Goal: Complete application form

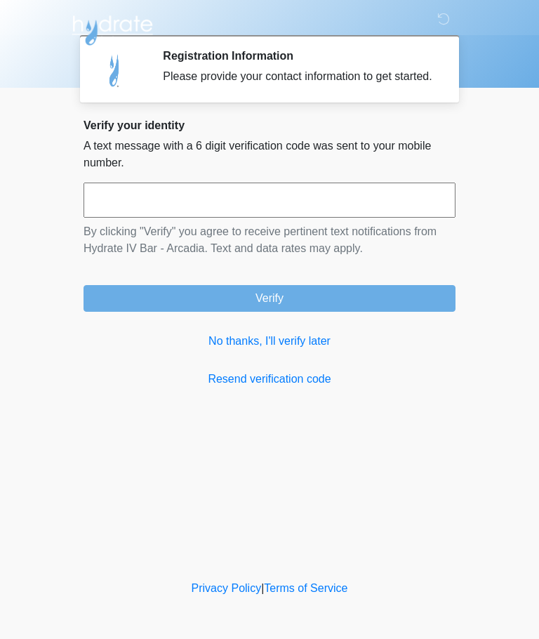
click at [291, 218] on input "text" at bounding box center [270, 200] width 372 height 35
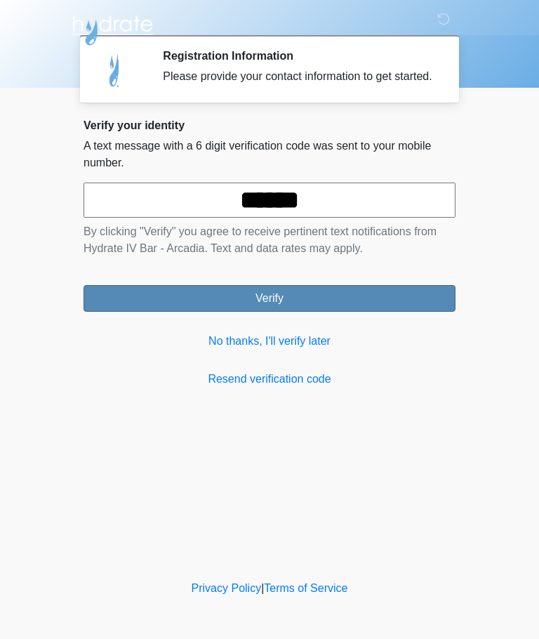
type input "******"
click at [367, 310] on button "Verify" at bounding box center [270, 298] width 372 height 27
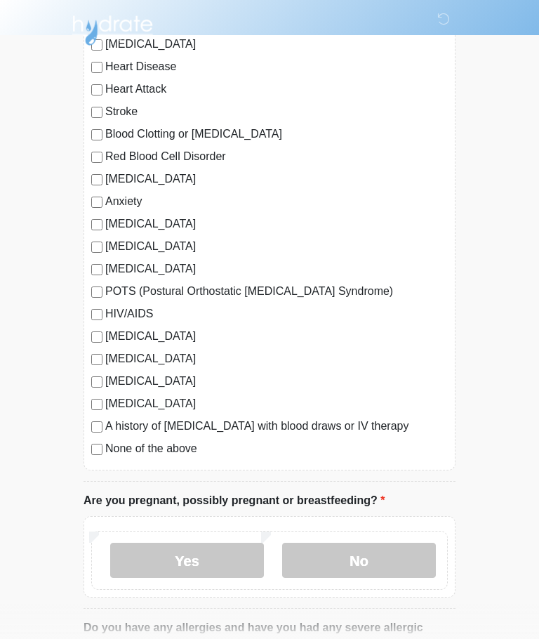
scroll to position [154, 0]
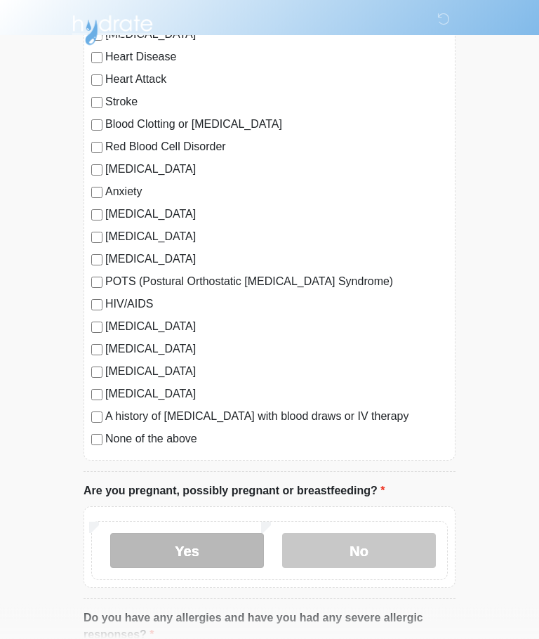
click at [161, 556] on label "Yes" at bounding box center [187, 551] width 154 height 35
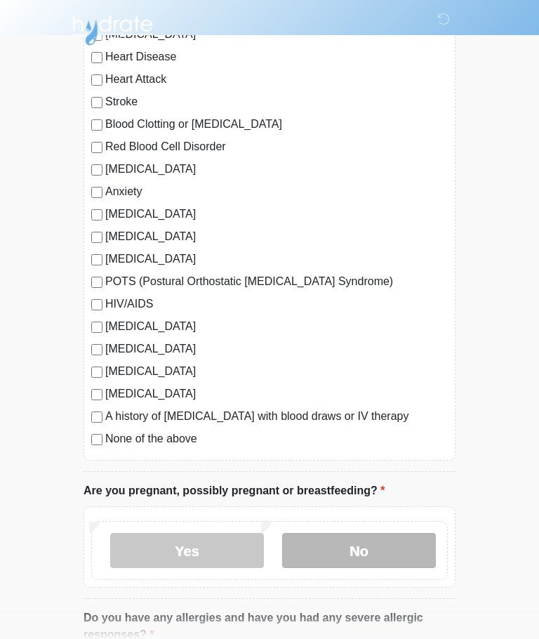
click at [328, 543] on label "No" at bounding box center [359, 550] width 154 height 35
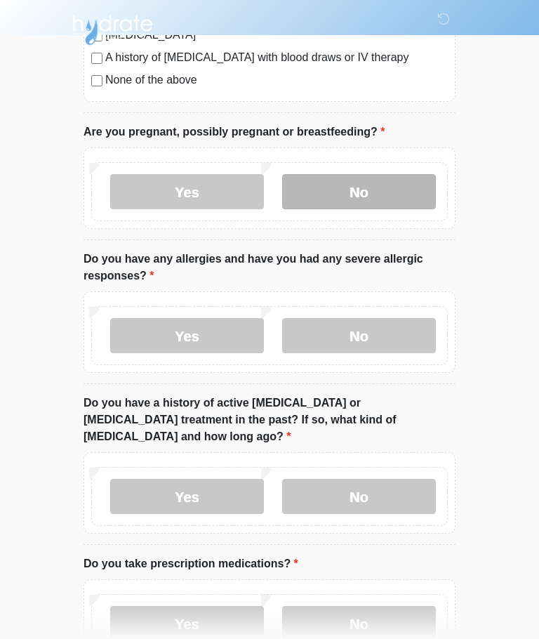
scroll to position [512, 0]
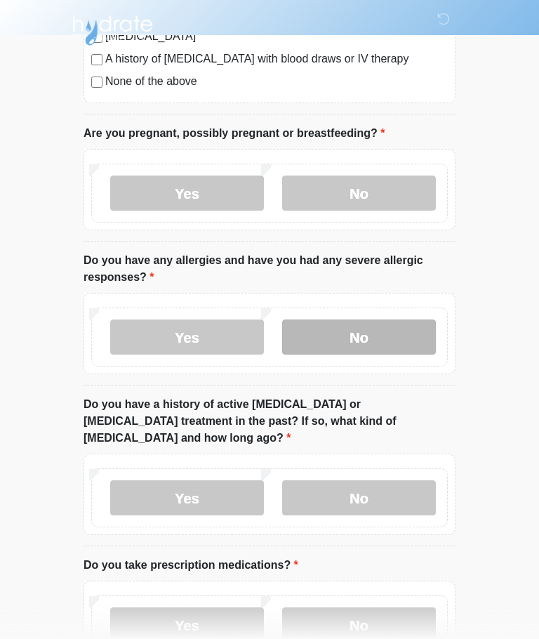
click at [324, 341] on label "No" at bounding box center [359, 337] width 154 height 35
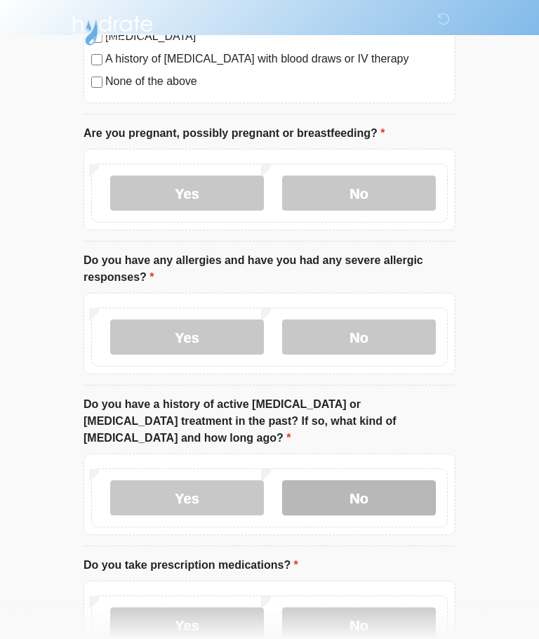
click at [322, 487] on label "No" at bounding box center [359, 497] width 154 height 35
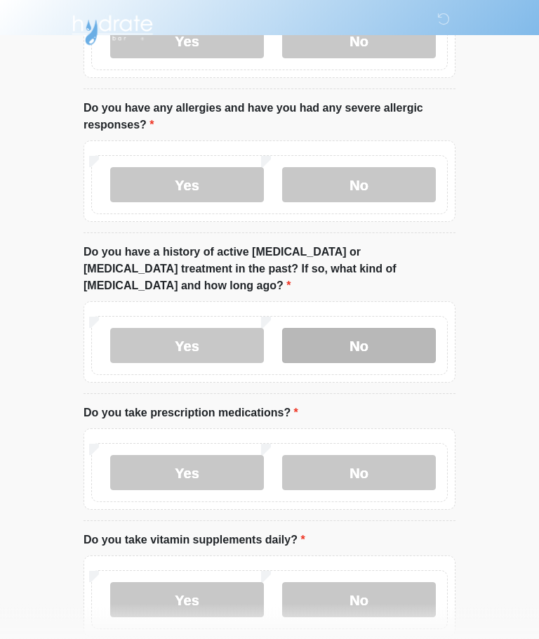
scroll to position [672, 0]
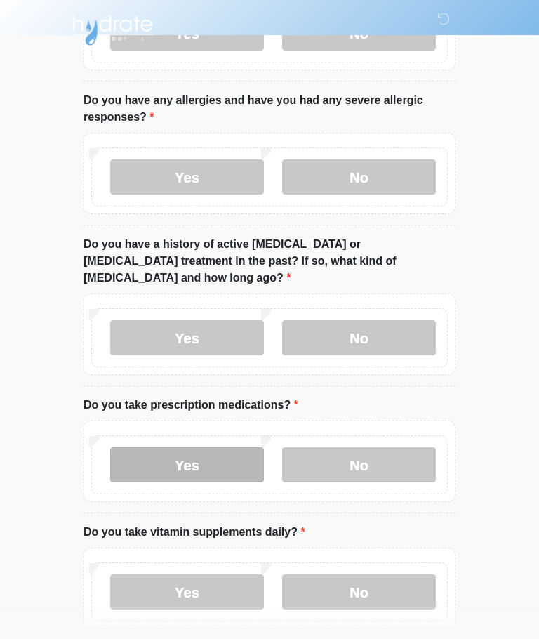
click at [165, 454] on label "Yes" at bounding box center [187, 464] width 154 height 35
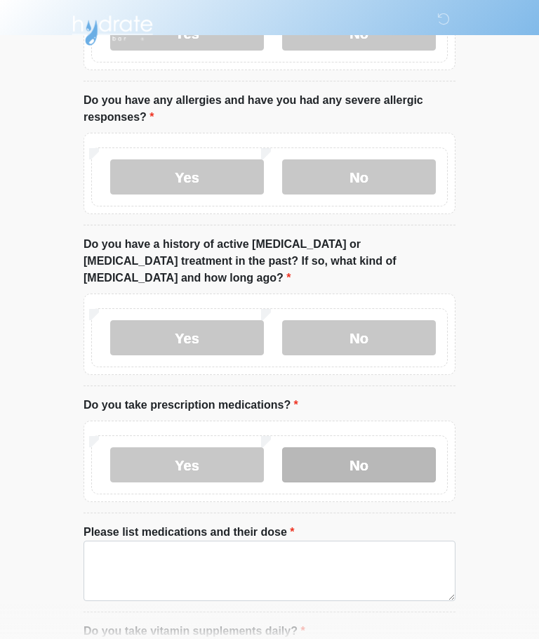
click at [340, 452] on label "No" at bounding box center [359, 464] width 154 height 35
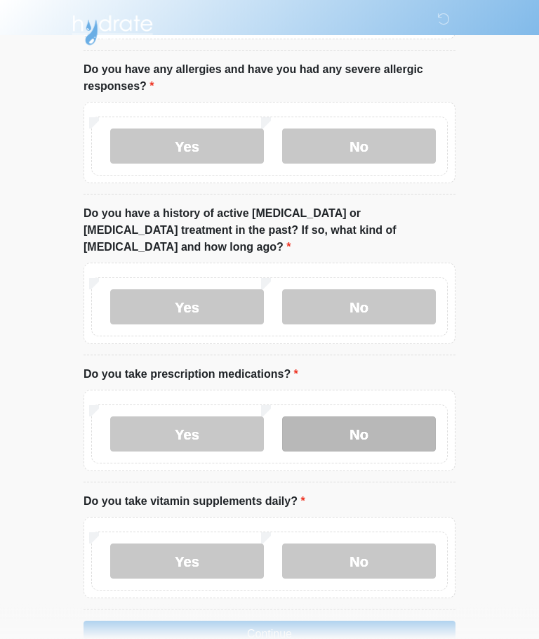
scroll to position [720, 0]
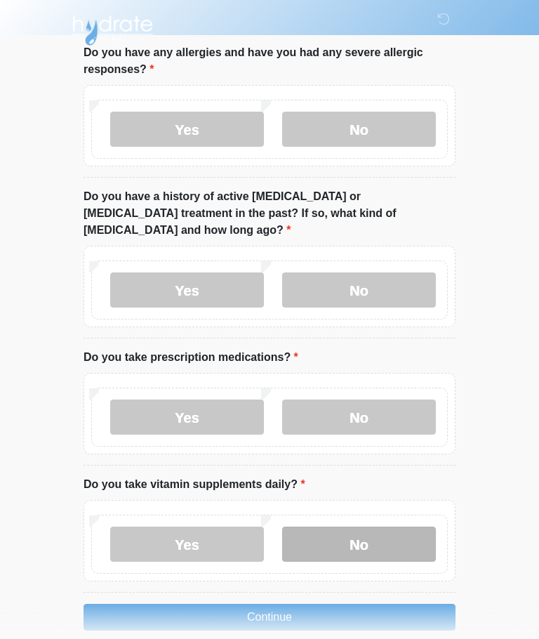
click at [344, 530] on label "No" at bounding box center [359, 544] width 154 height 35
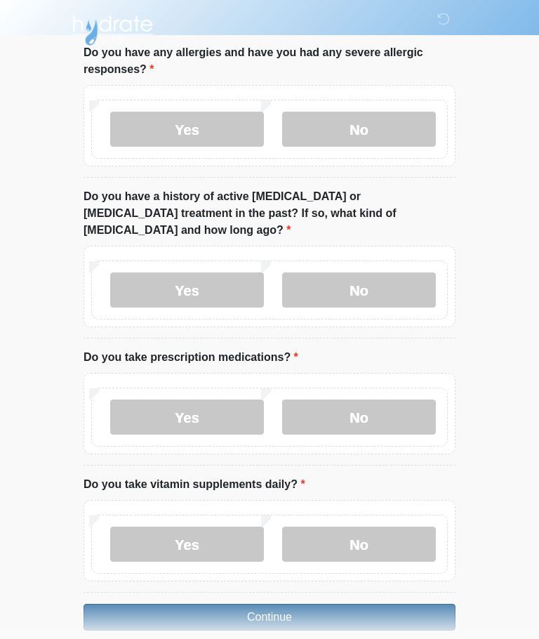
click at [217, 604] on button "Continue" at bounding box center [270, 617] width 372 height 27
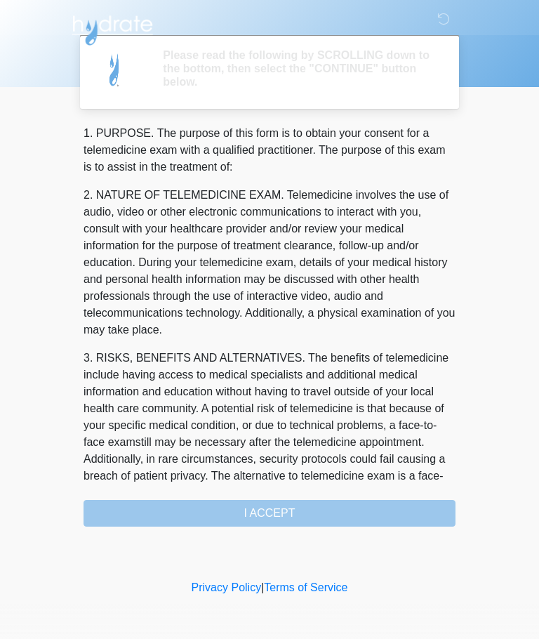
scroll to position [0, 0]
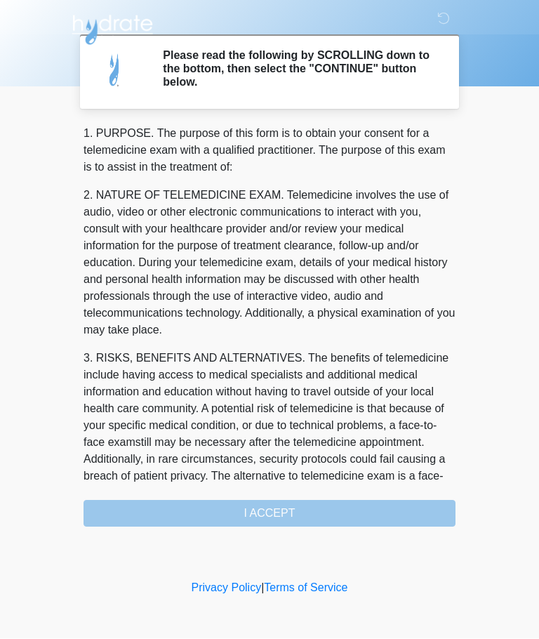
click at [192, 518] on div "1. PURPOSE. The purpose of this form is to obtain your consent for a telemedici…" at bounding box center [270, 327] width 372 height 402
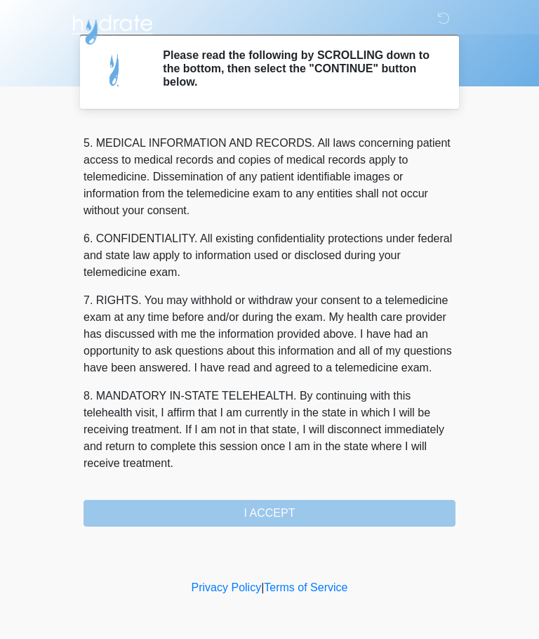
scroll to position [457, 0]
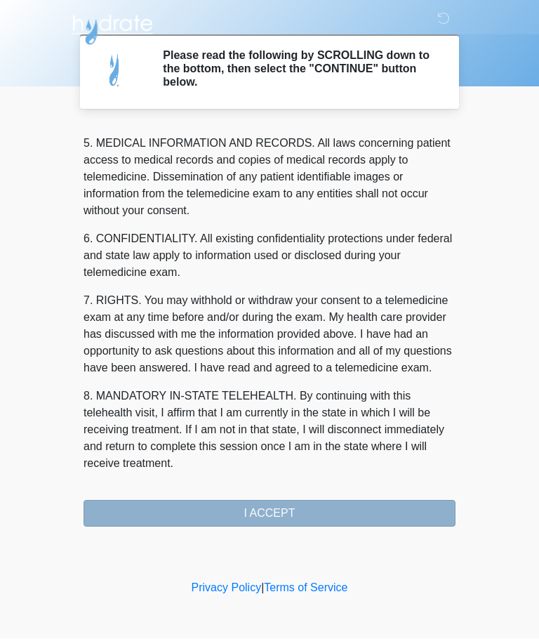
click at [181, 517] on button "I ACCEPT" at bounding box center [270, 514] width 372 height 27
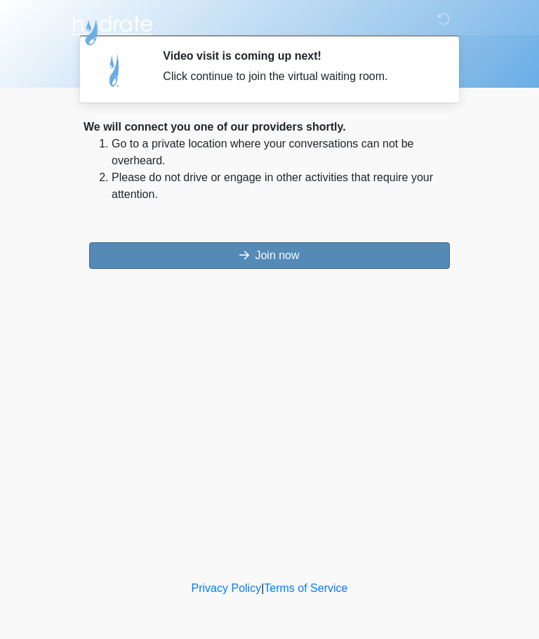
click at [168, 263] on button "Join now" at bounding box center [269, 255] width 361 height 27
